Goal: Task Accomplishment & Management: Use online tool/utility

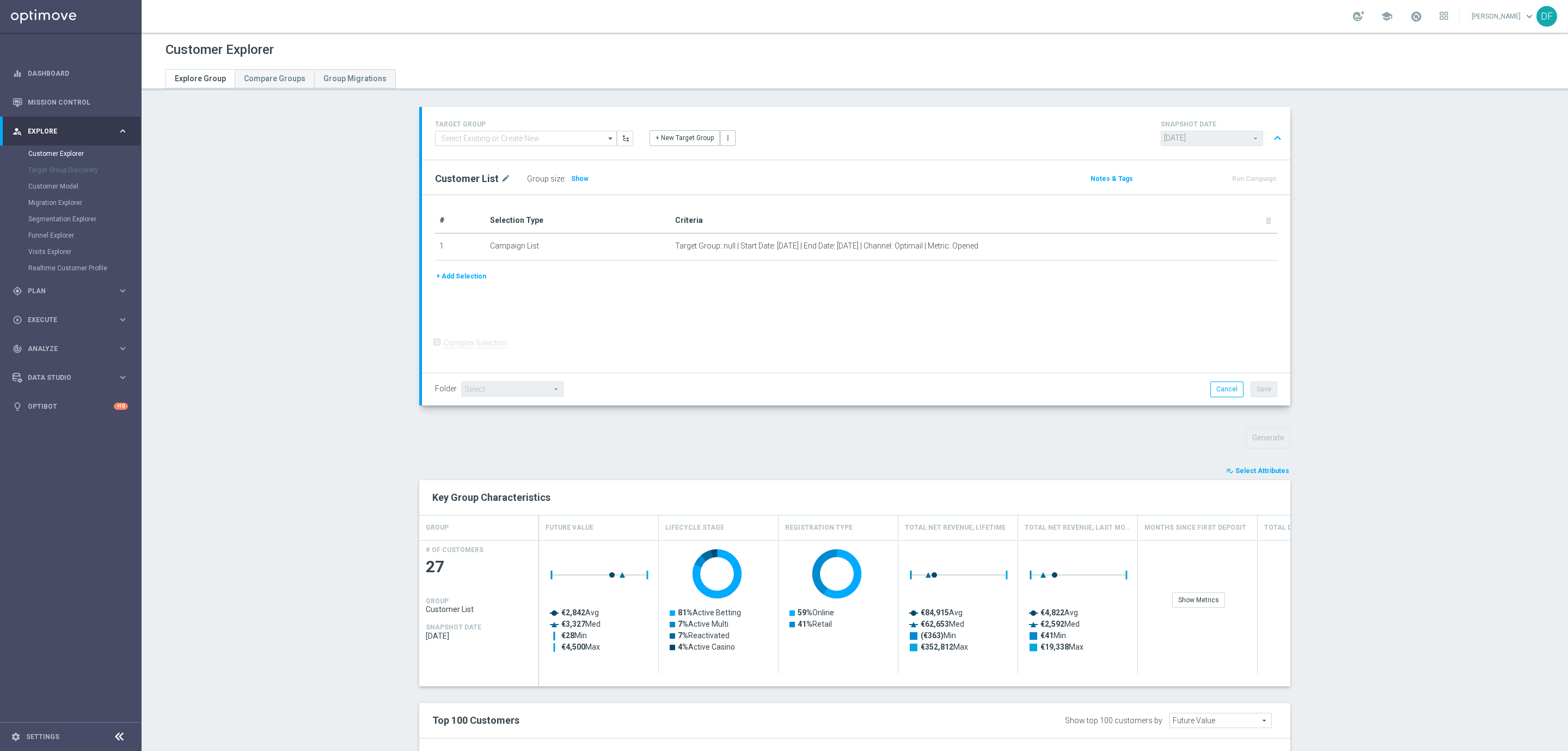
scroll to position [281, 0]
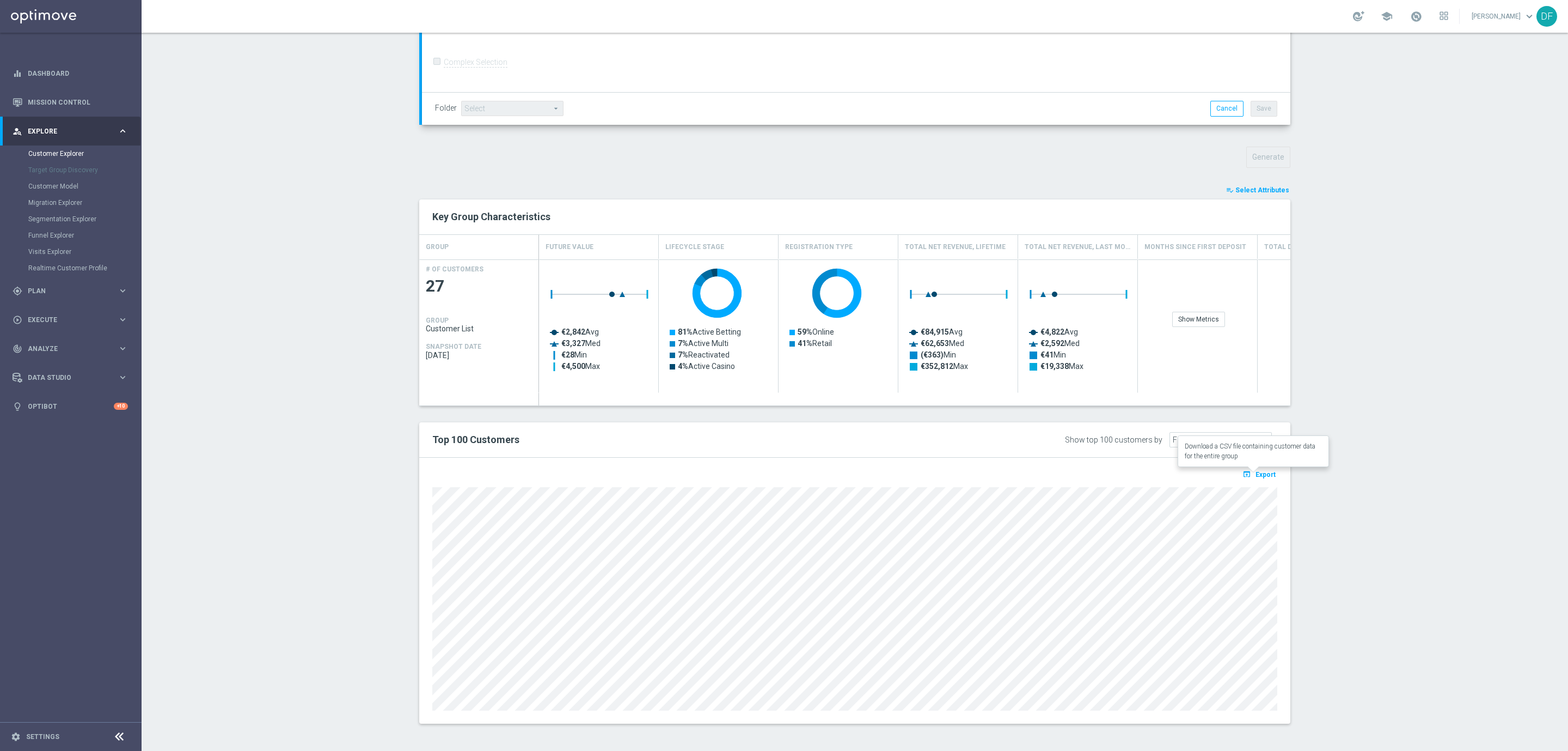
click at [1260, 472] on span "Export" at bounding box center [1265, 474] width 20 height 8
click at [335, 334] on section "TARGET GROUP arrow_drop_down Show Selected 0 of NaN 01.02 reminder 2701 BIANCOL…" at bounding box center [855, 283] width 1426 height 914
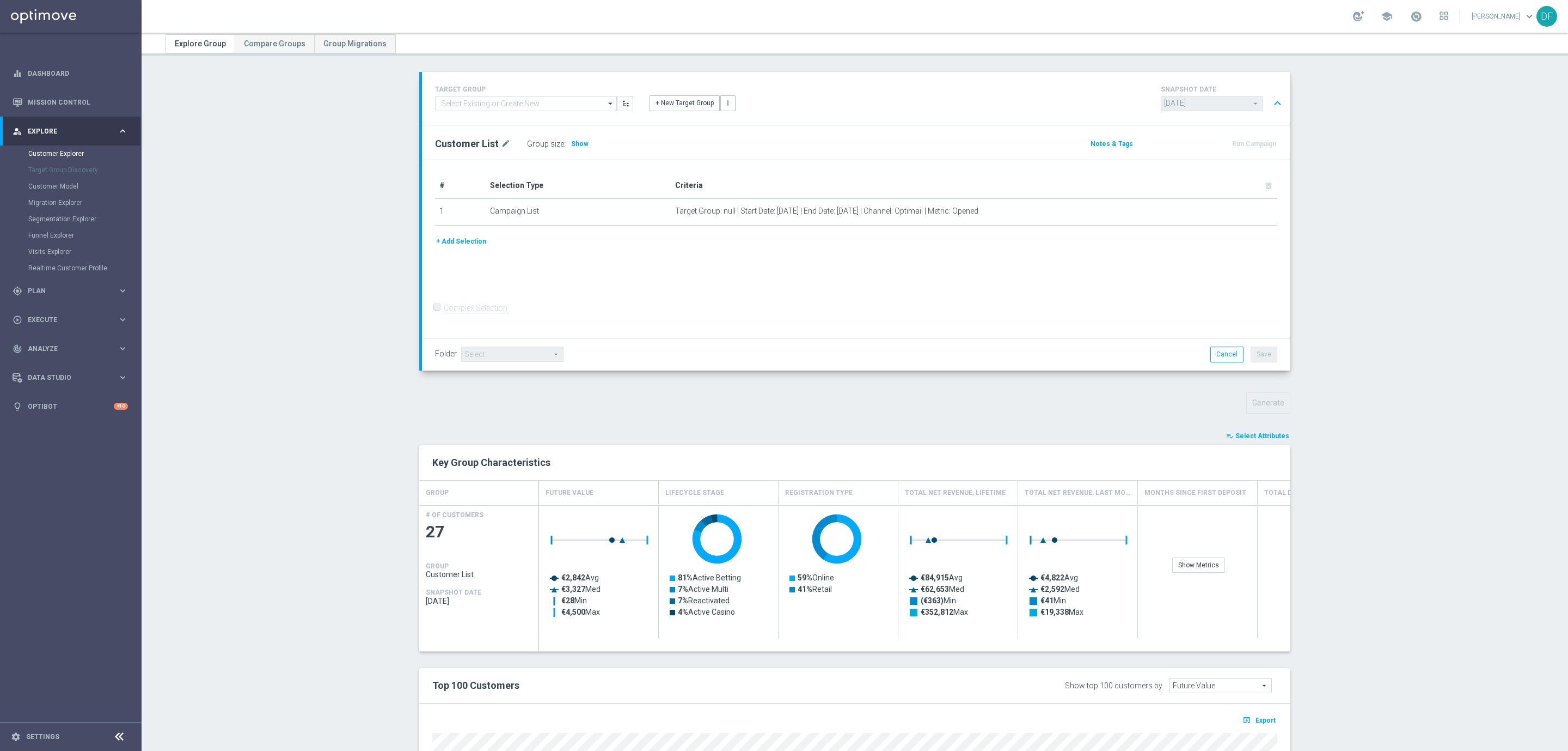
scroll to position [0, 0]
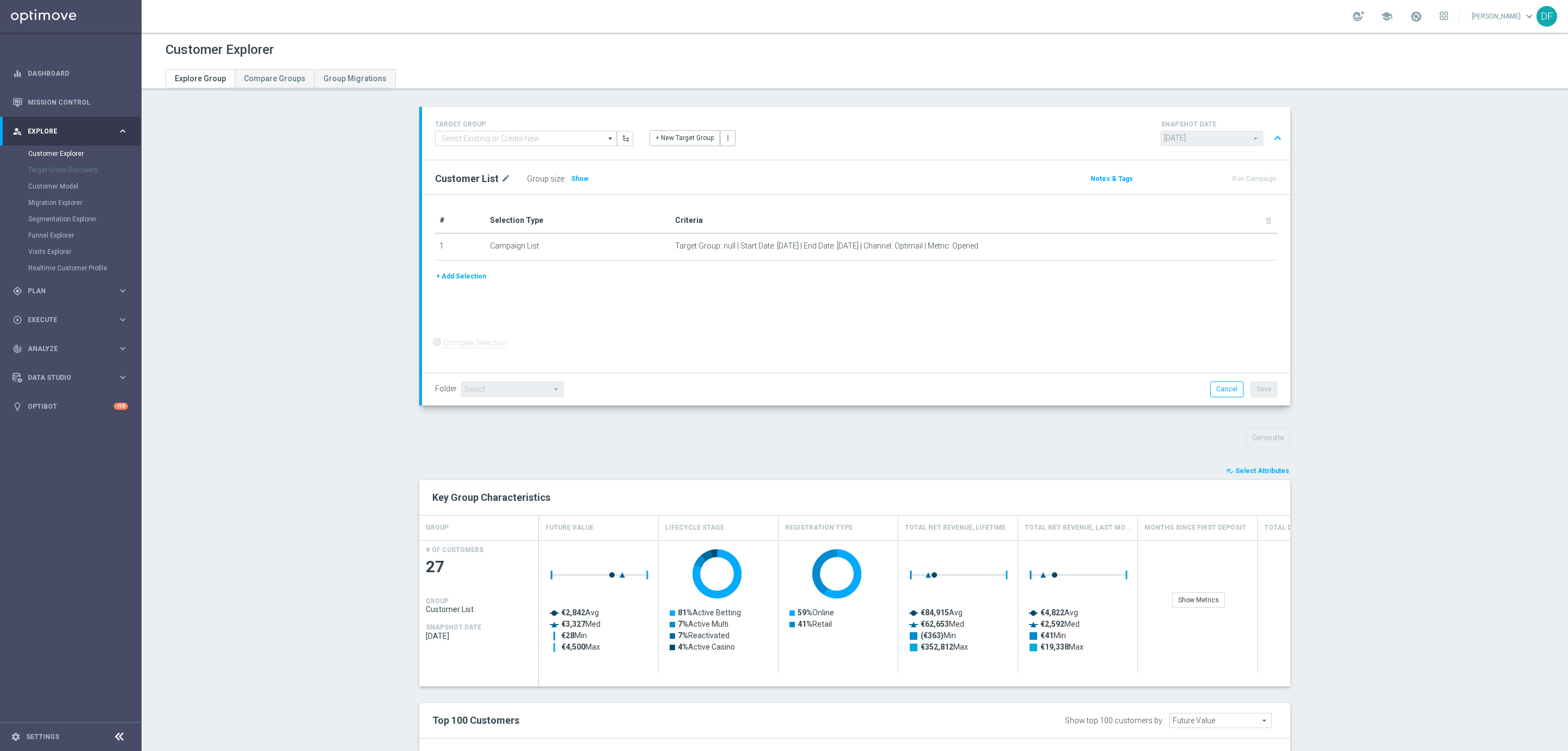
click at [1410, 412] on section "TARGET GROUP arrow_drop_down Show Selected 0 of NaN 01.02 reminder 2701 BIANCOL…" at bounding box center [855, 563] width 1426 height 914
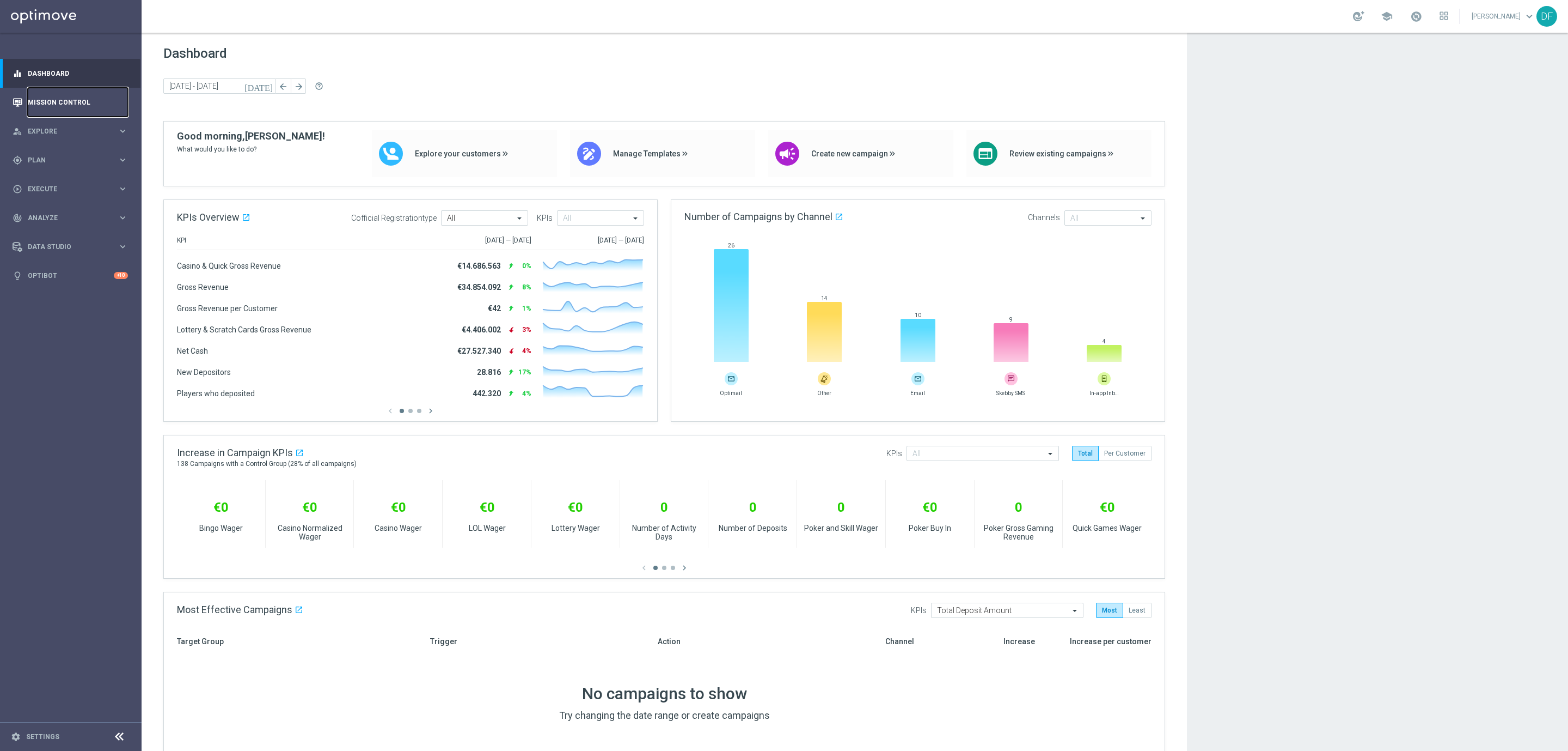
click at [55, 97] on link "Mission Control" at bounding box center [78, 102] width 100 height 29
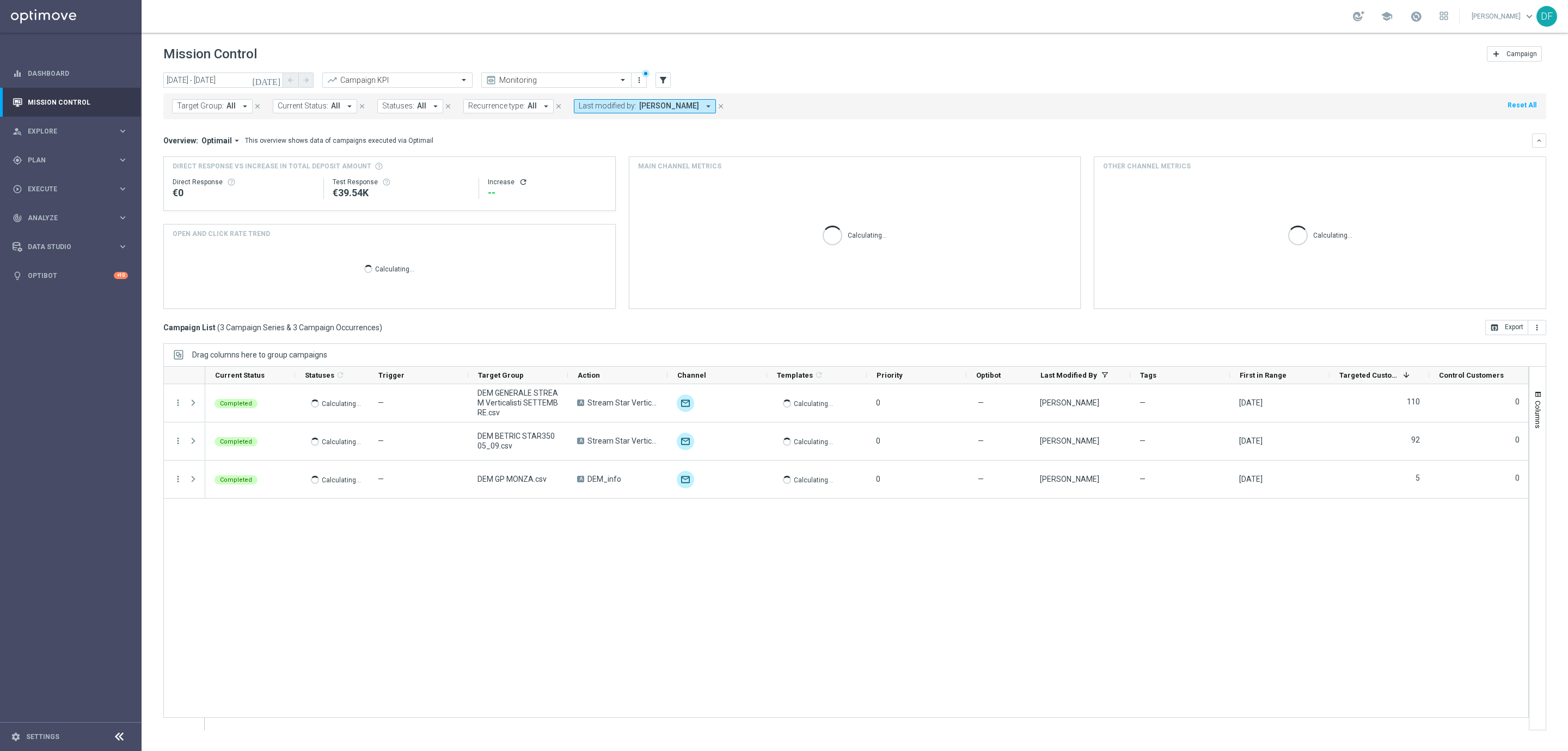
click at [682, 105] on span "Mauro Cesari" at bounding box center [669, 105] width 60 height 9
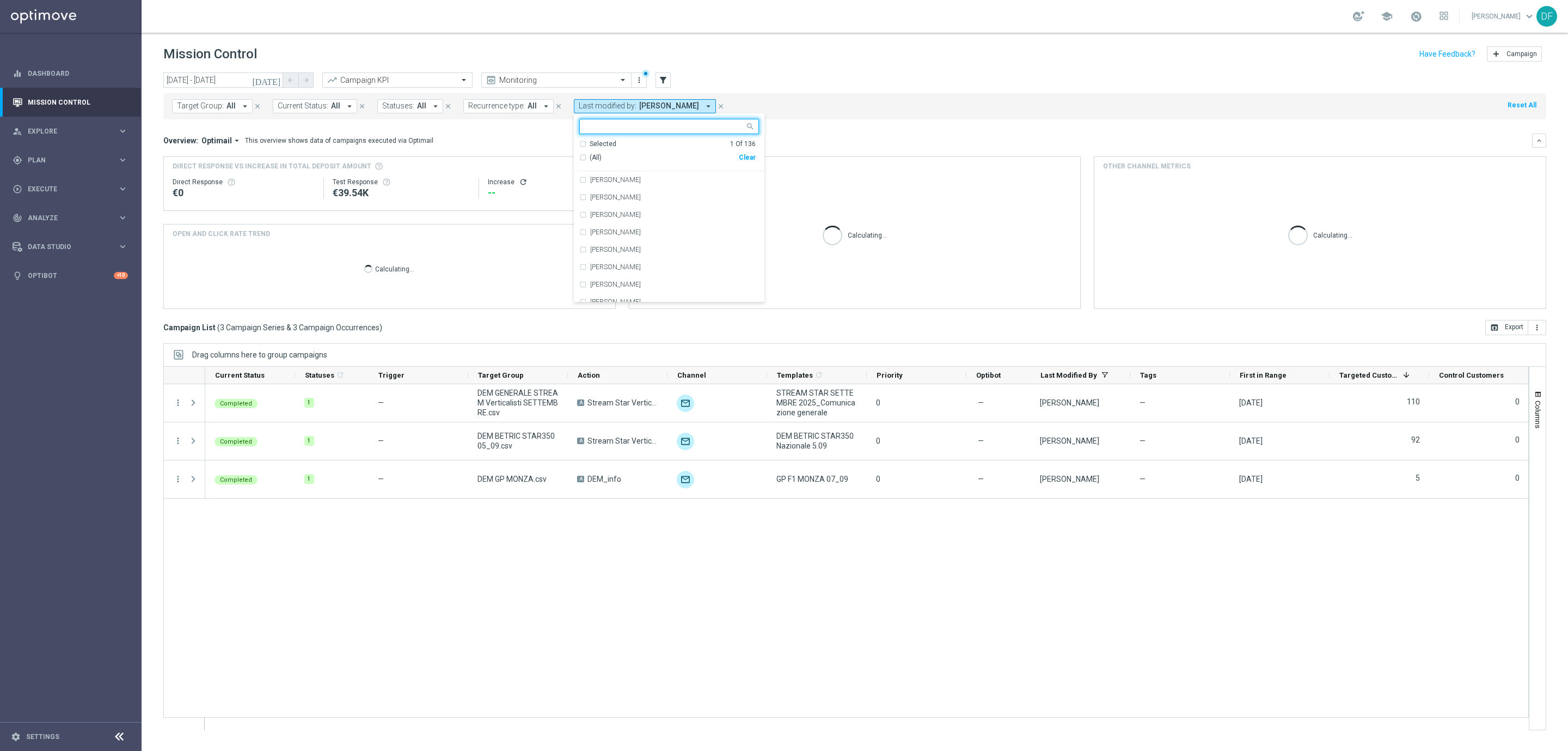
click at [0, 0] on div "Clear" at bounding box center [0, 0] width 0 height 0
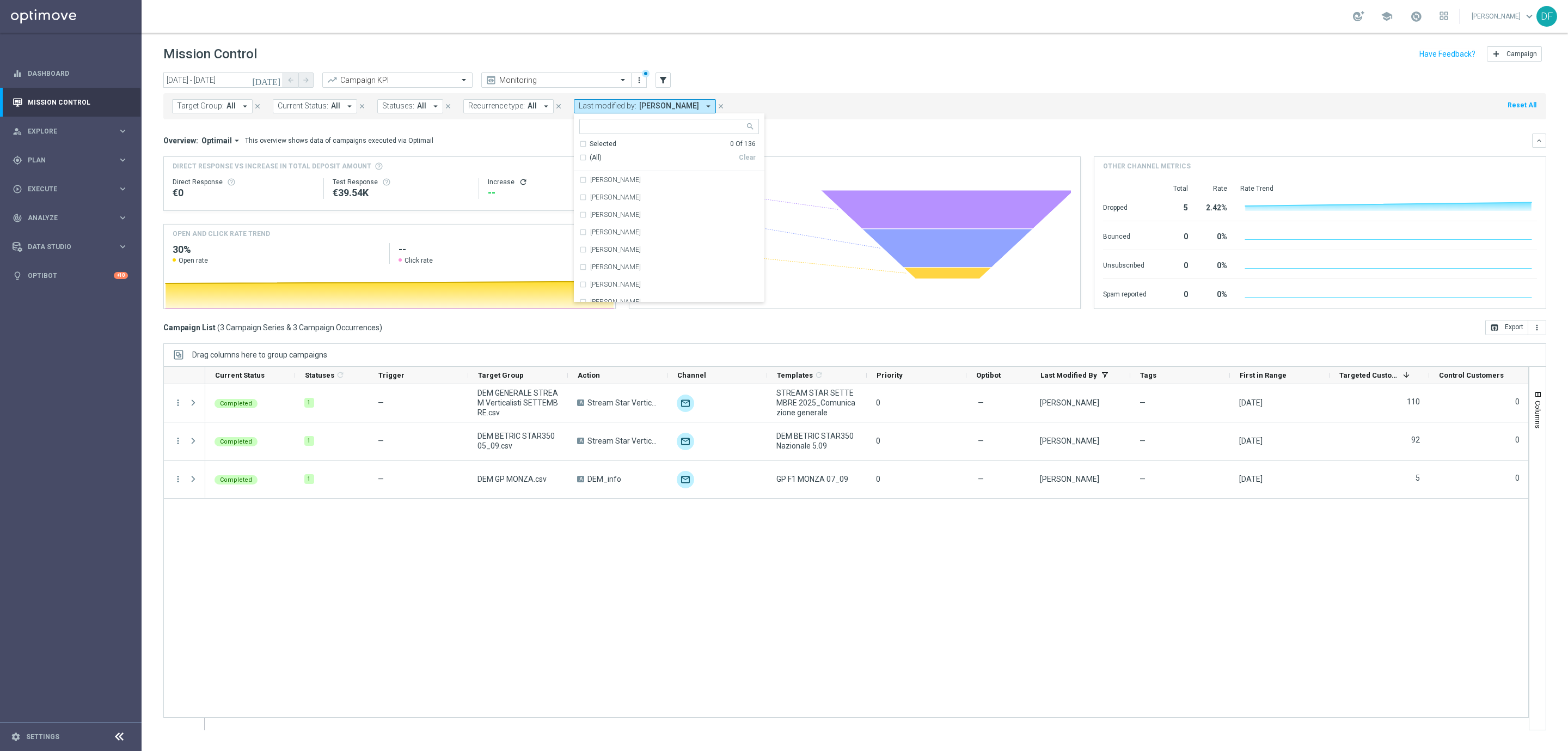
click at [644, 129] on input "text" at bounding box center [665, 126] width 159 height 9
type input "m"
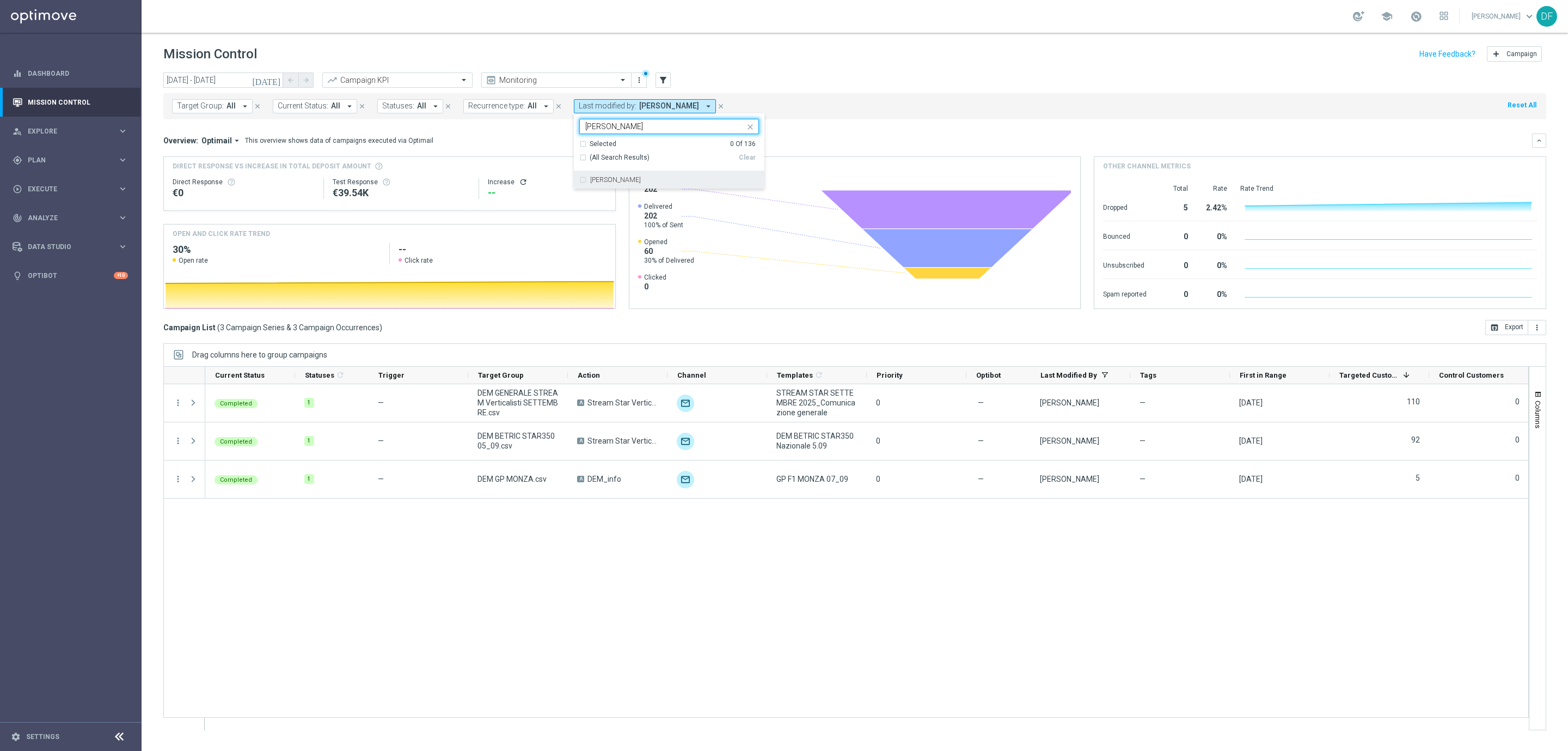
click at [627, 182] on label "Marco Ardizzi" at bounding box center [615, 180] width 51 height 7
type input "marco ardiz"
click at [849, 122] on mini-dashboard "Overview: Optimail arrow_drop_down This overview shows data of campaigns execut…" at bounding box center [855, 219] width 1383 height 200
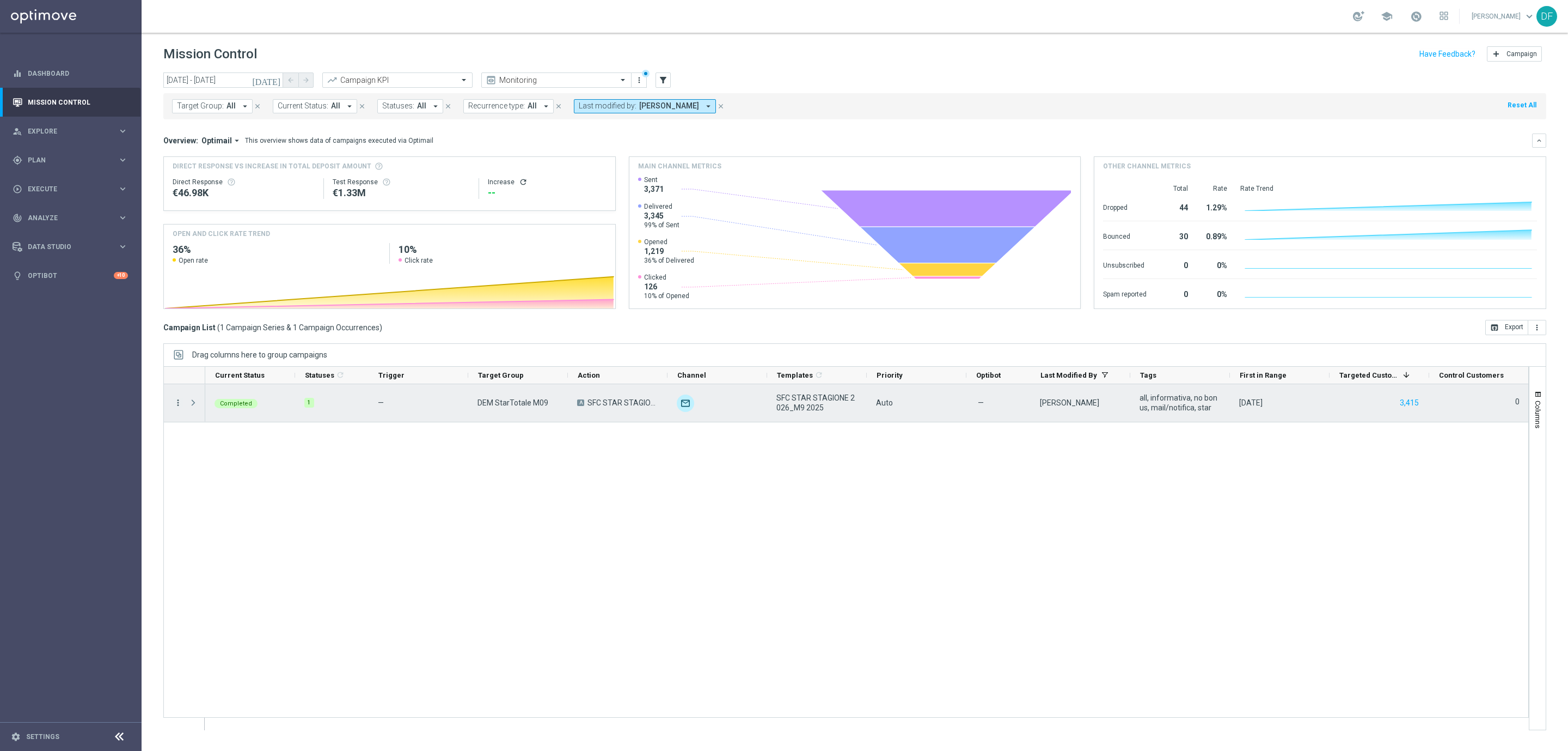
click at [175, 405] on icon "more_vert" at bounding box center [178, 403] width 10 height 10
click at [211, 443] on span "Channel Metrics" at bounding box center [225, 440] width 51 height 8
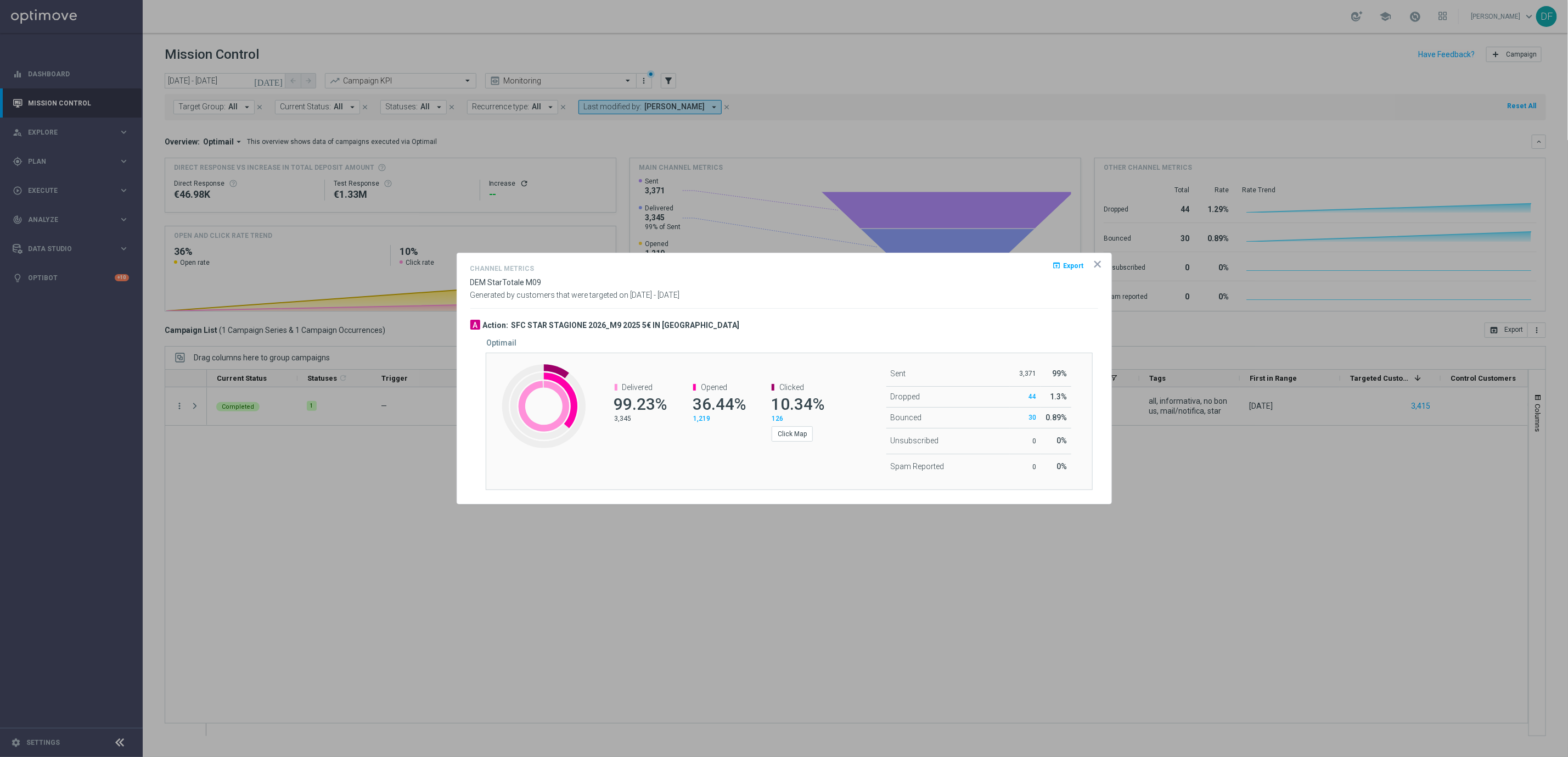
click at [1099, 267] on icon "icon" at bounding box center [1098, 264] width 11 height 11
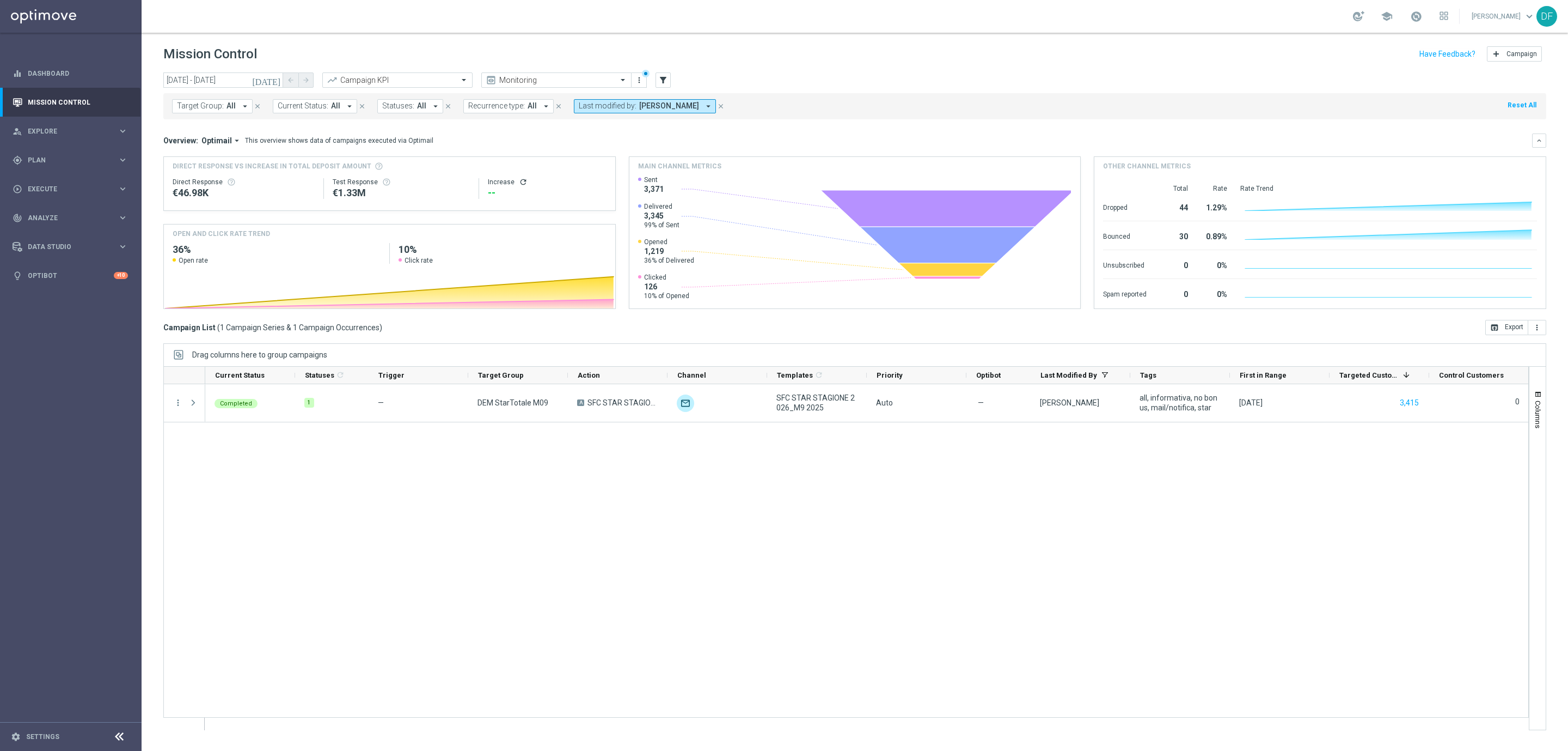
click at [682, 105] on span "Marco Ardizzi" at bounding box center [669, 105] width 60 height 9
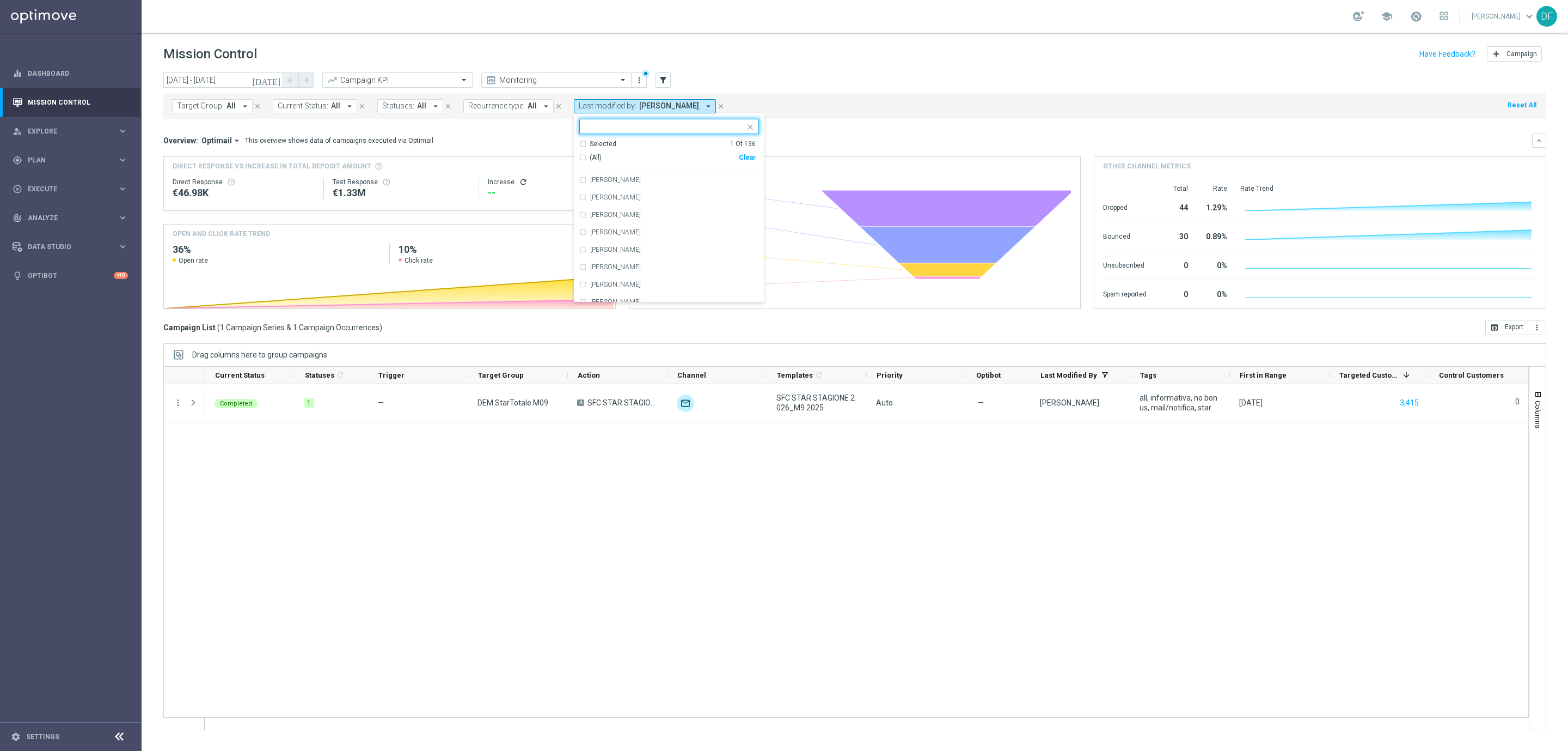
click at [0, 0] on div "Clear" at bounding box center [0, 0] width 0 height 0
click at [640, 127] on input "text" at bounding box center [665, 126] width 159 height 9
click at [629, 183] on div "Mauro Cesari" at bounding box center [674, 180] width 169 height 7
type input "cesari"
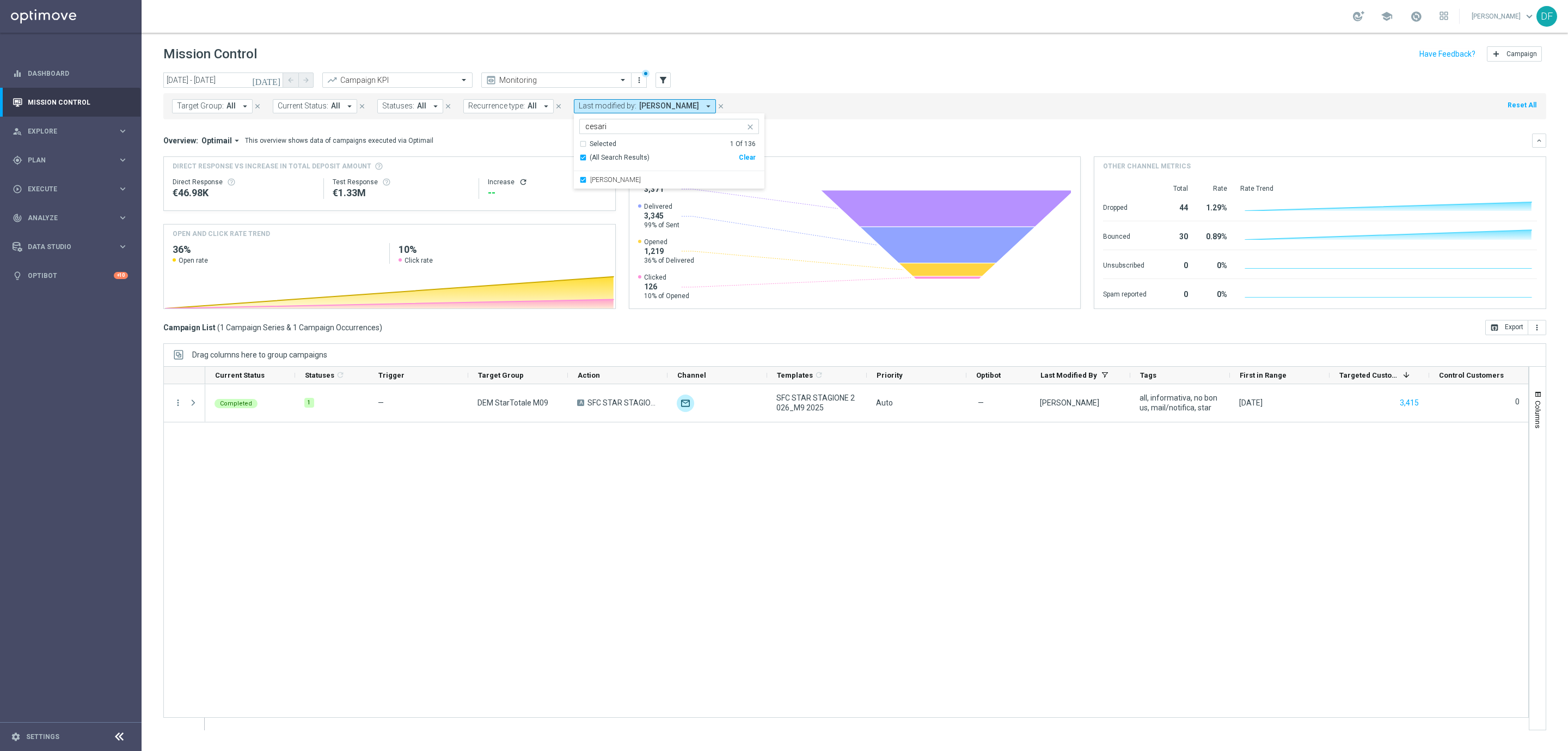
click at [872, 125] on mini-dashboard "Overview: Optimail arrow_drop_down This overview shows data of campaigns execut…" at bounding box center [855, 219] width 1383 height 200
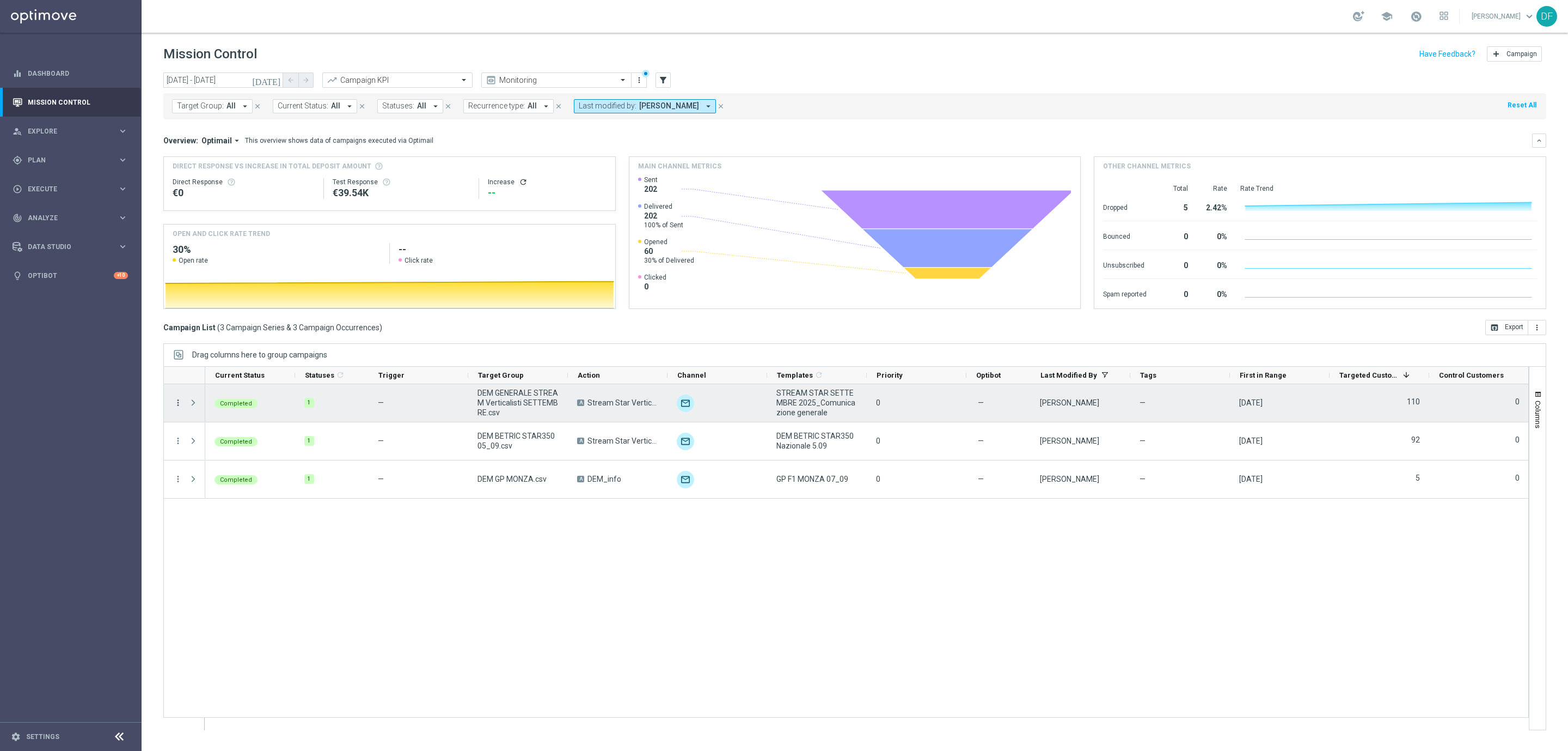
click at [178, 402] on icon "more_vert" at bounding box center [178, 403] width 10 height 10
click at [205, 437] on span "Channel Metrics" at bounding box center [225, 440] width 51 height 8
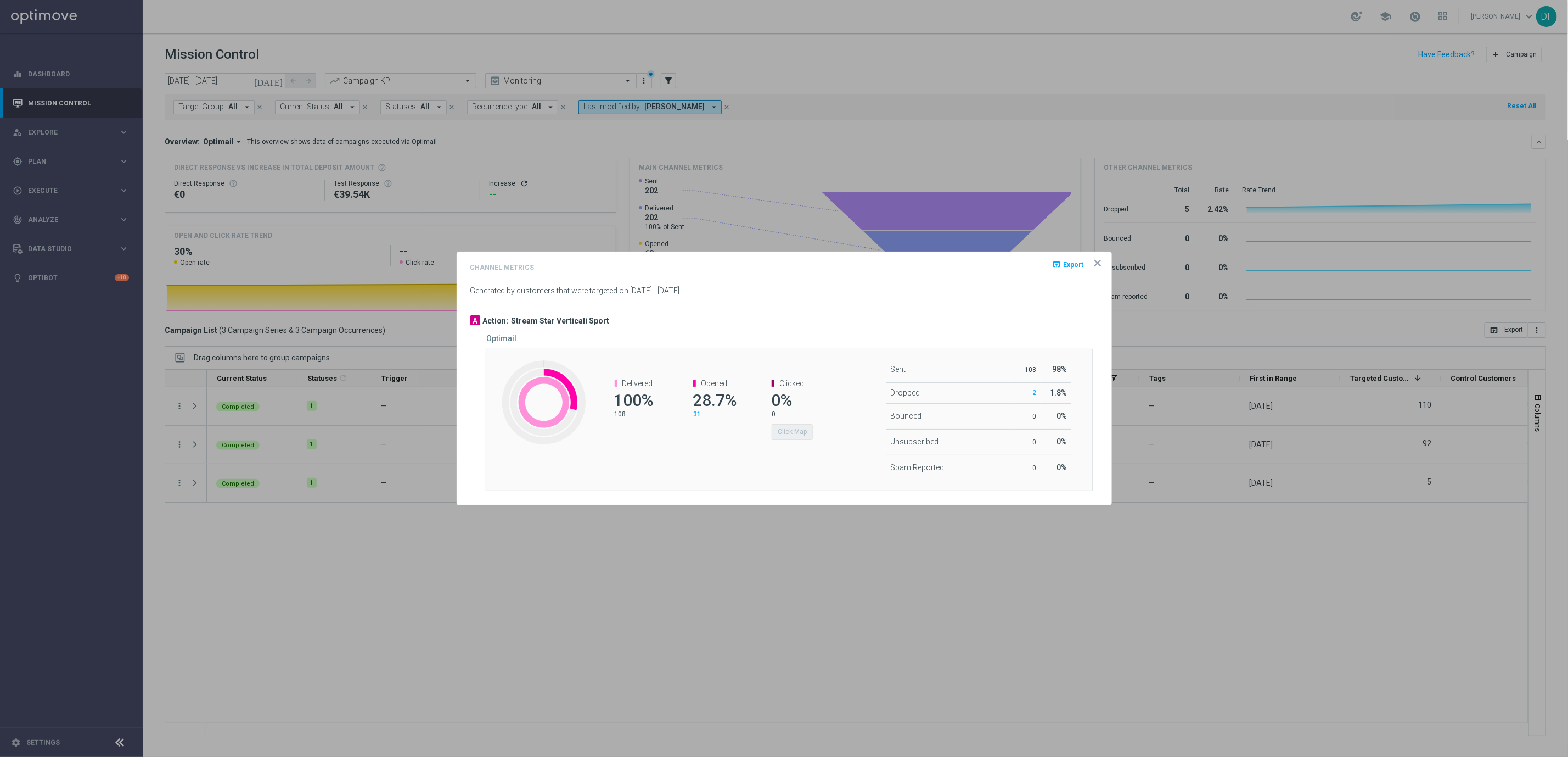
click at [697, 413] on span "31" at bounding box center [697, 414] width 8 height 8
click at [1099, 263] on icon "icon" at bounding box center [1097, 263] width 6 height 6
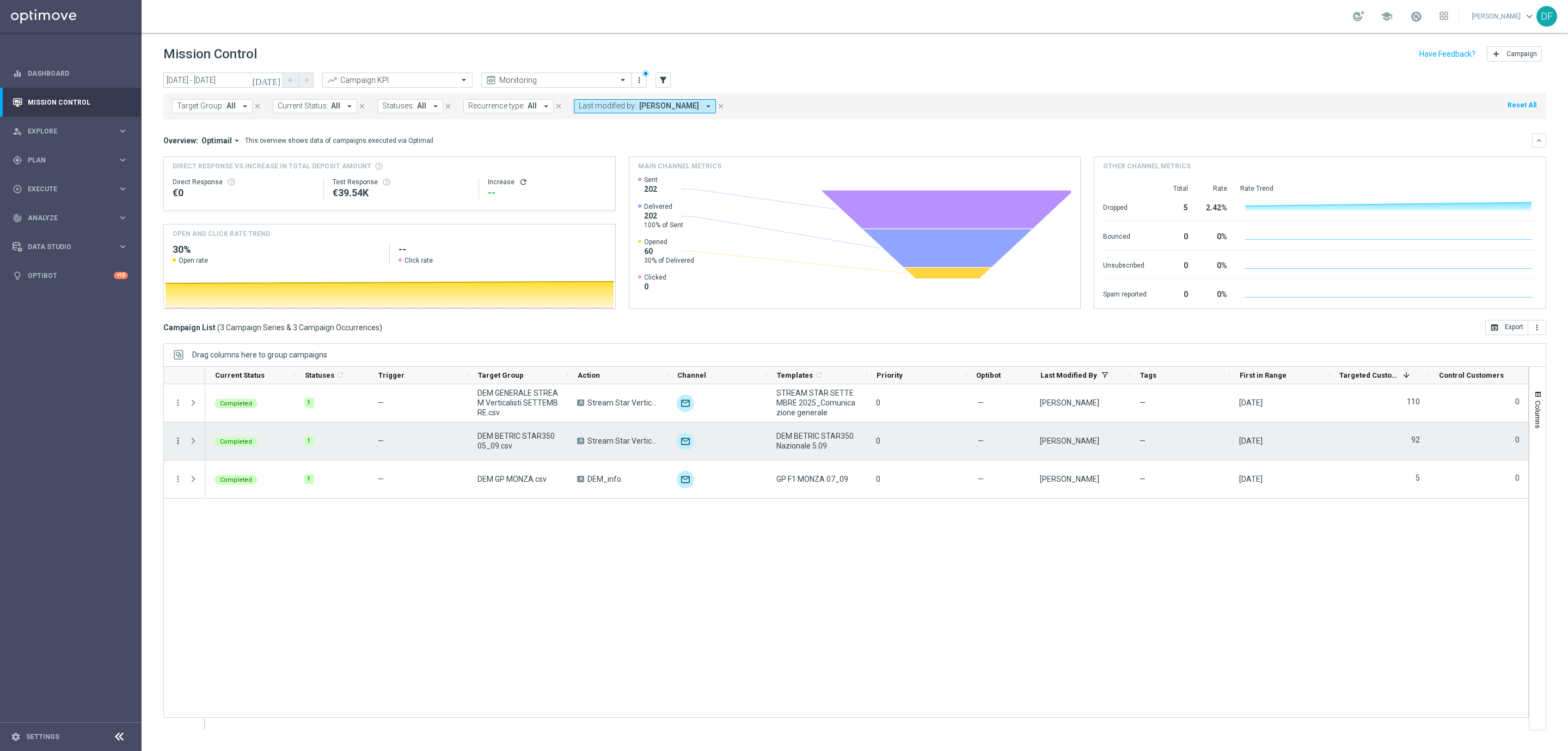
click at [178, 443] on icon "more_vert" at bounding box center [178, 441] width 10 height 10
click at [208, 479] on span "Channel Metrics" at bounding box center [225, 479] width 51 height 8
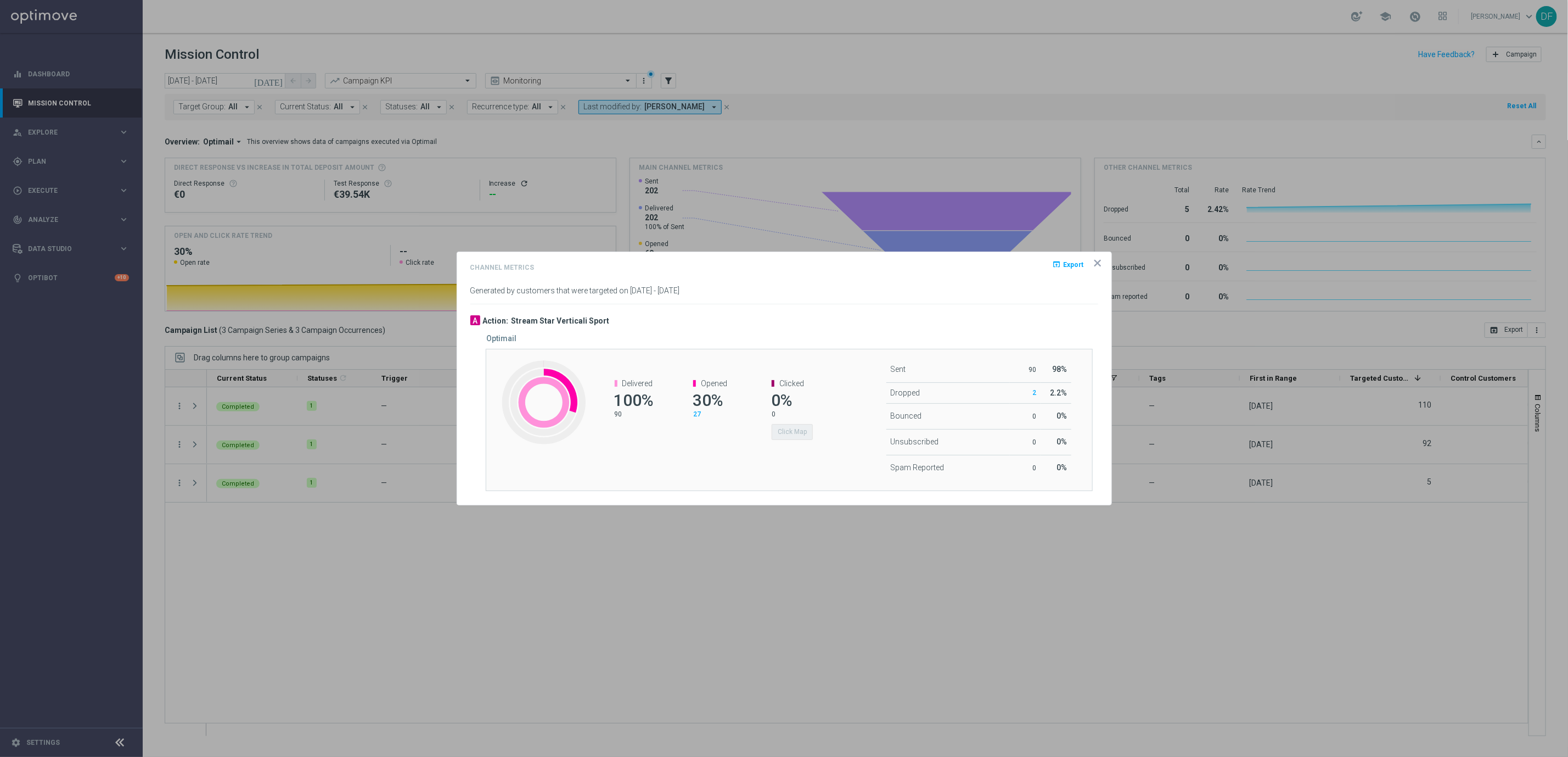
click at [698, 414] on span "27" at bounding box center [697, 414] width 8 height 8
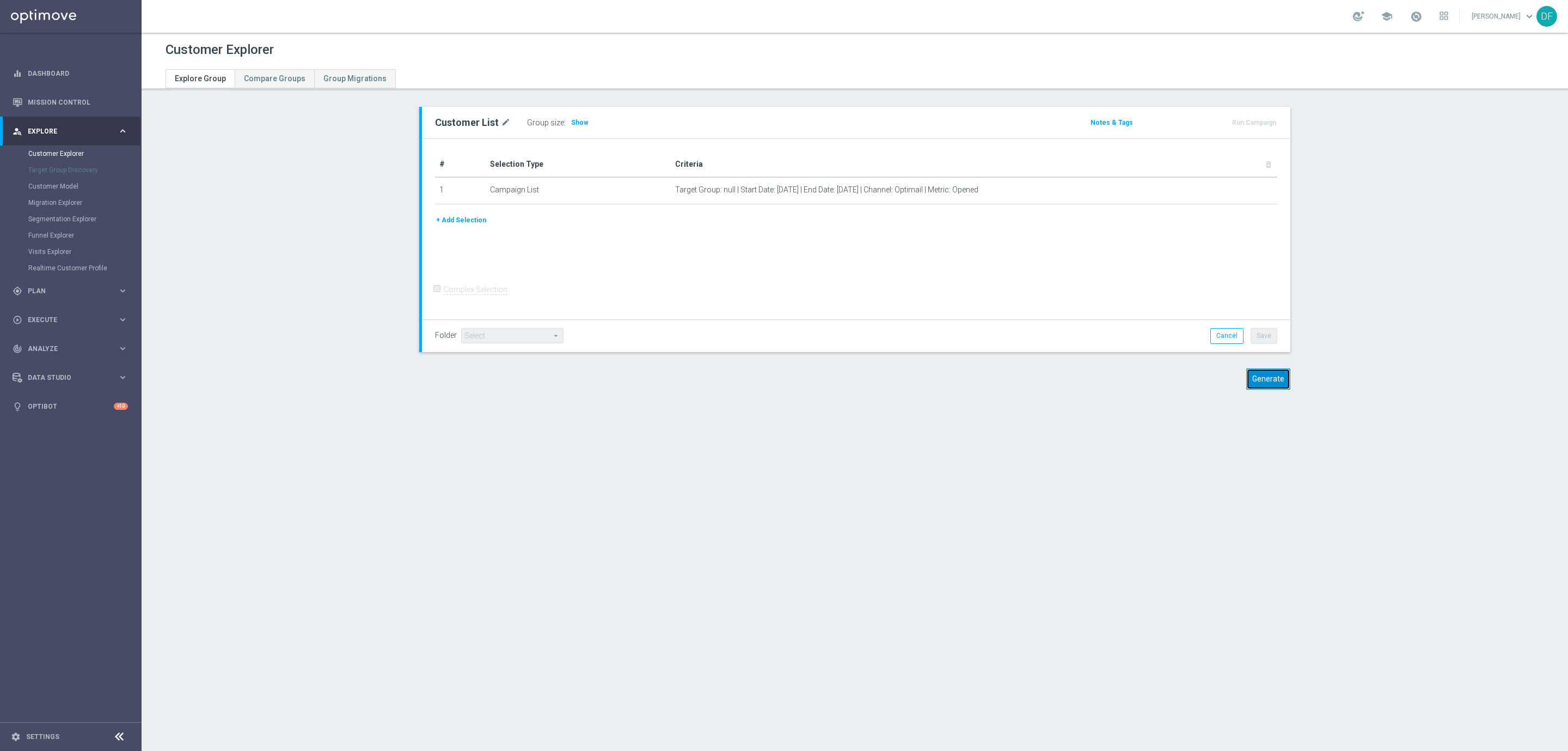
click at [1267, 376] on button "Generate" at bounding box center [1268, 379] width 44 height 21
click at [1267, 378] on button "Generate" at bounding box center [1268, 379] width 44 height 21
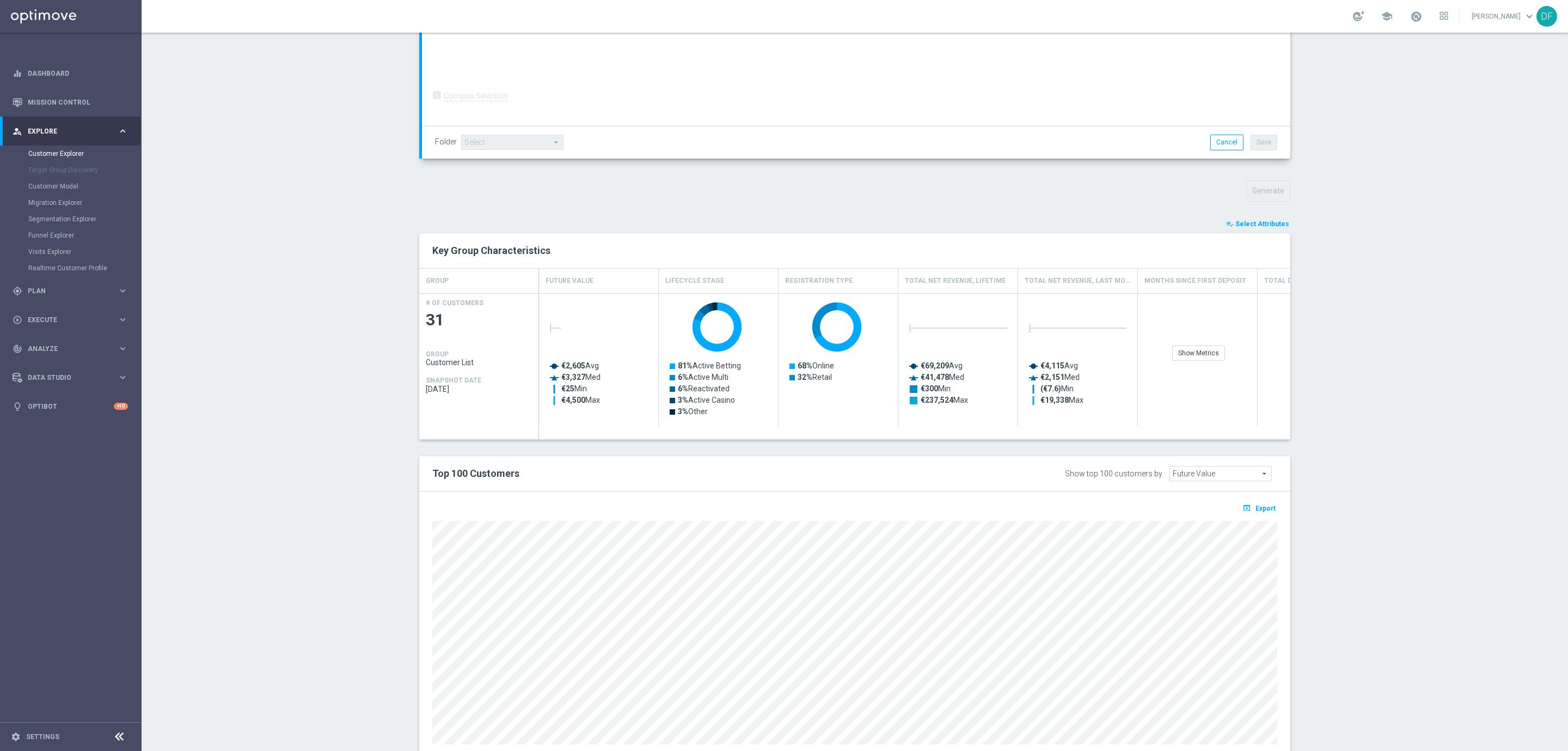
scroll to position [247, 0]
click at [1261, 507] on span "Export" at bounding box center [1265, 507] width 20 height 8
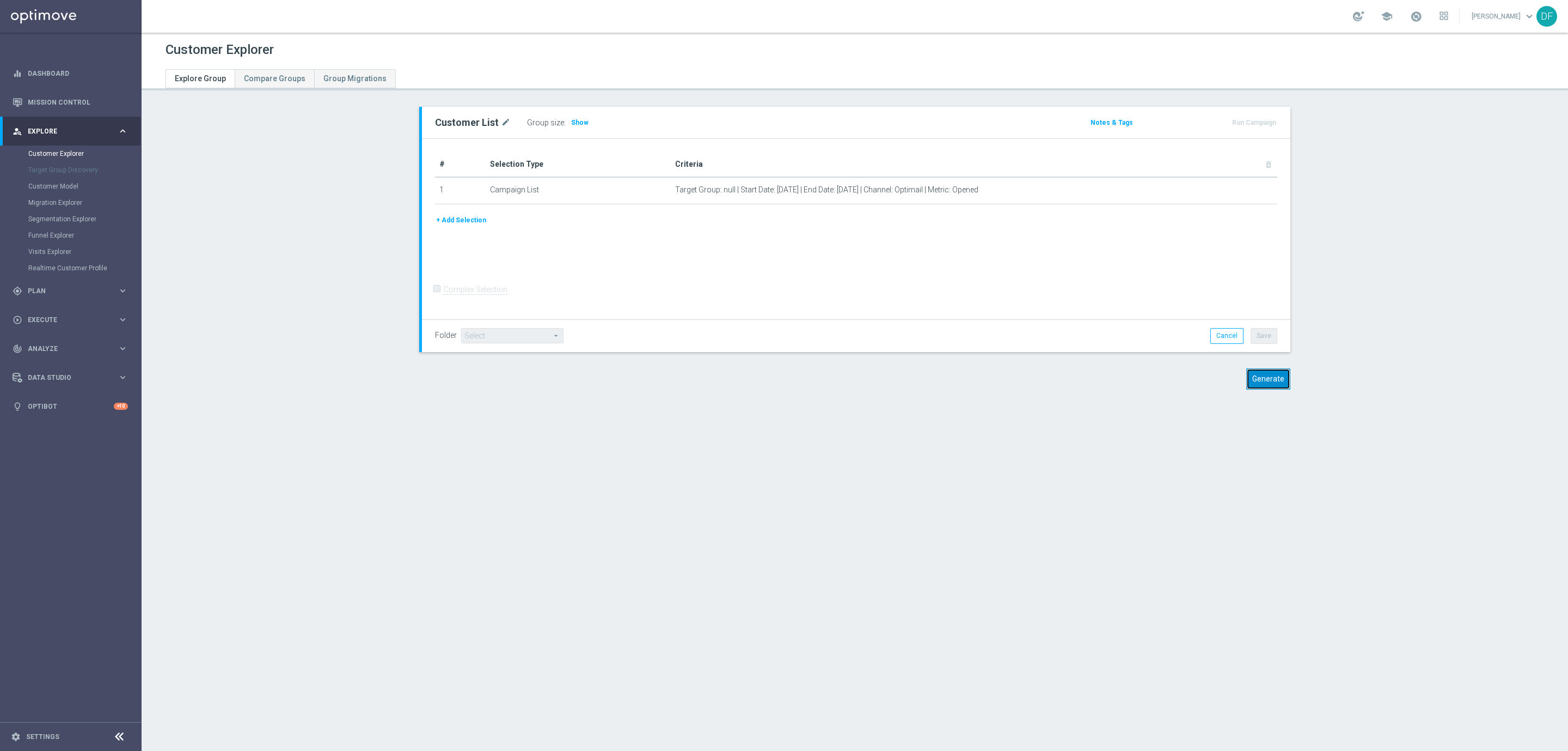
click at [1263, 379] on button "Generate" at bounding box center [1268, 379] width 44 height 21
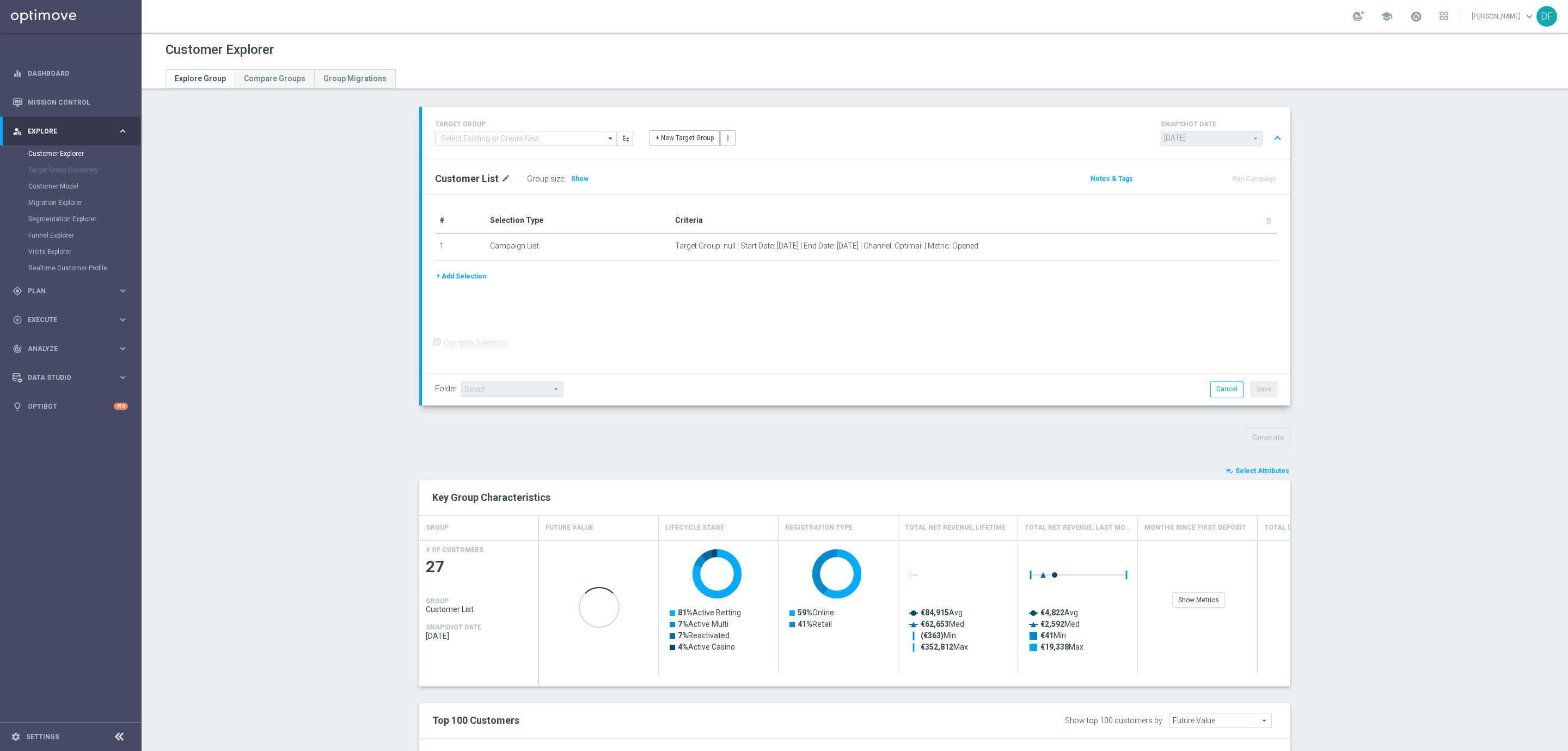
scroll to position [281, 0]
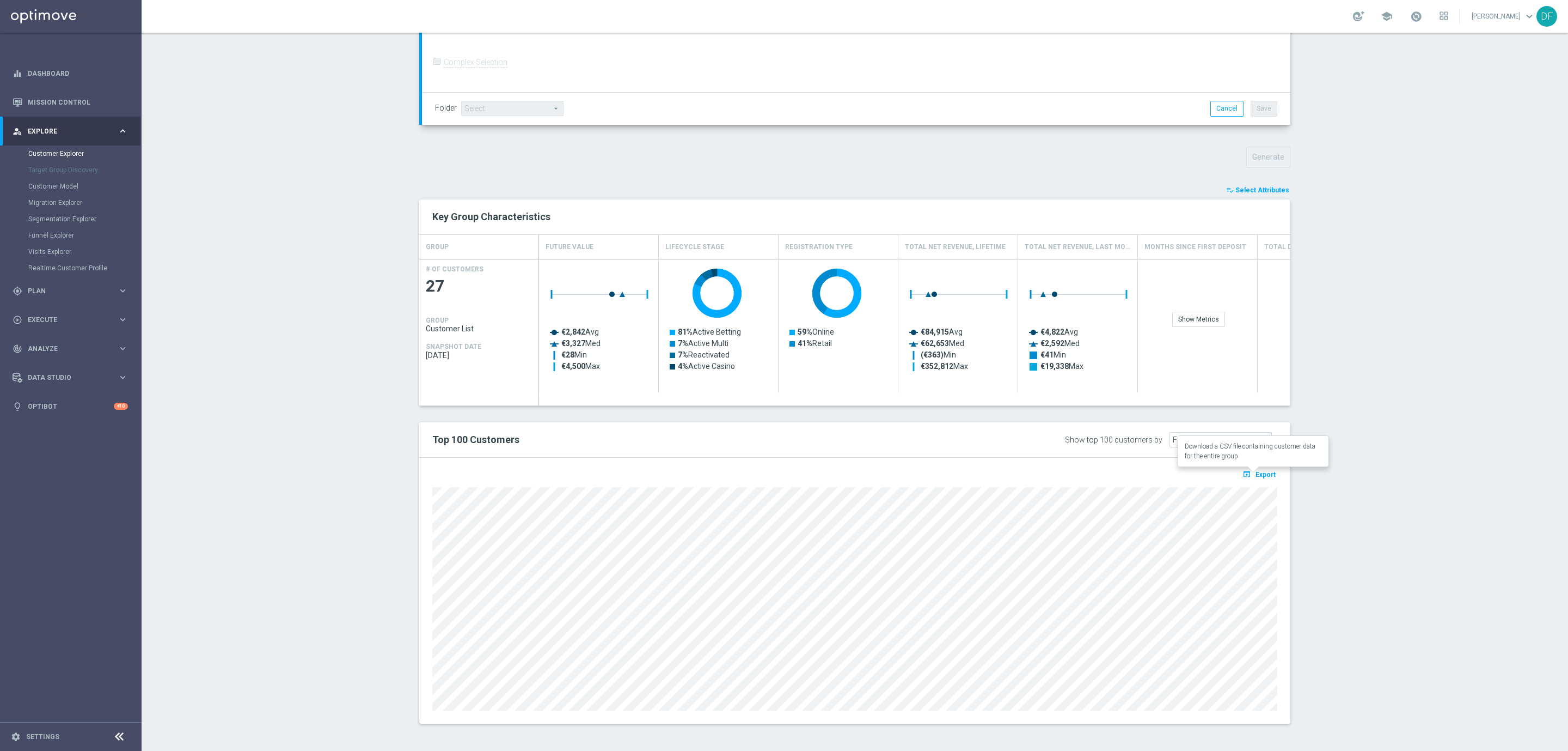
click at [1256, 474] on span "Export" at bounding box center [1265, 474] width 20 height 8
